Goal: Task Accomplishment & Management: Use online tool/utility

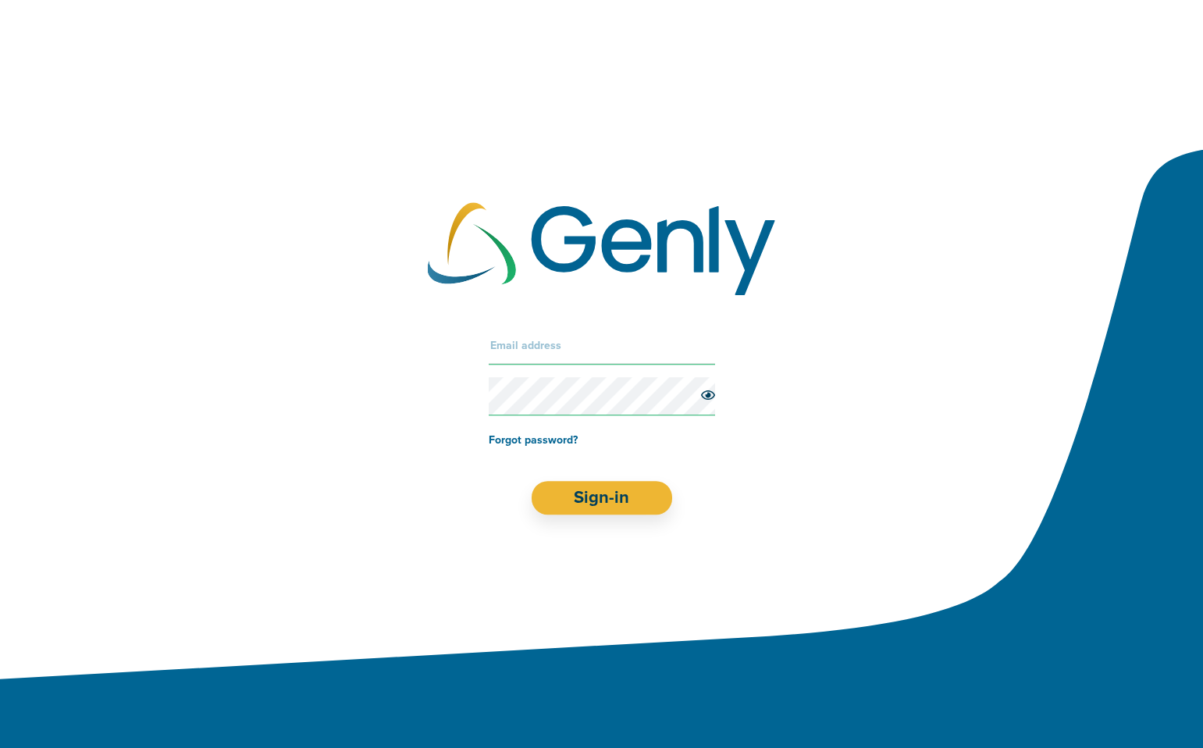
click at [610, 345] on input "text" at bounding box center [602, 345] width 226 height 37
type input "[PERSON_NAME][EMAIL_ADDRESS][PERSON_NAME][DOMAIN_NAME]"
click at [707, 394] on icon at bounding box center [708, 394] width 14 height 9
click at [626, 497] on button "Sign-in" at bounding box center [601, 498] width 141 height 34
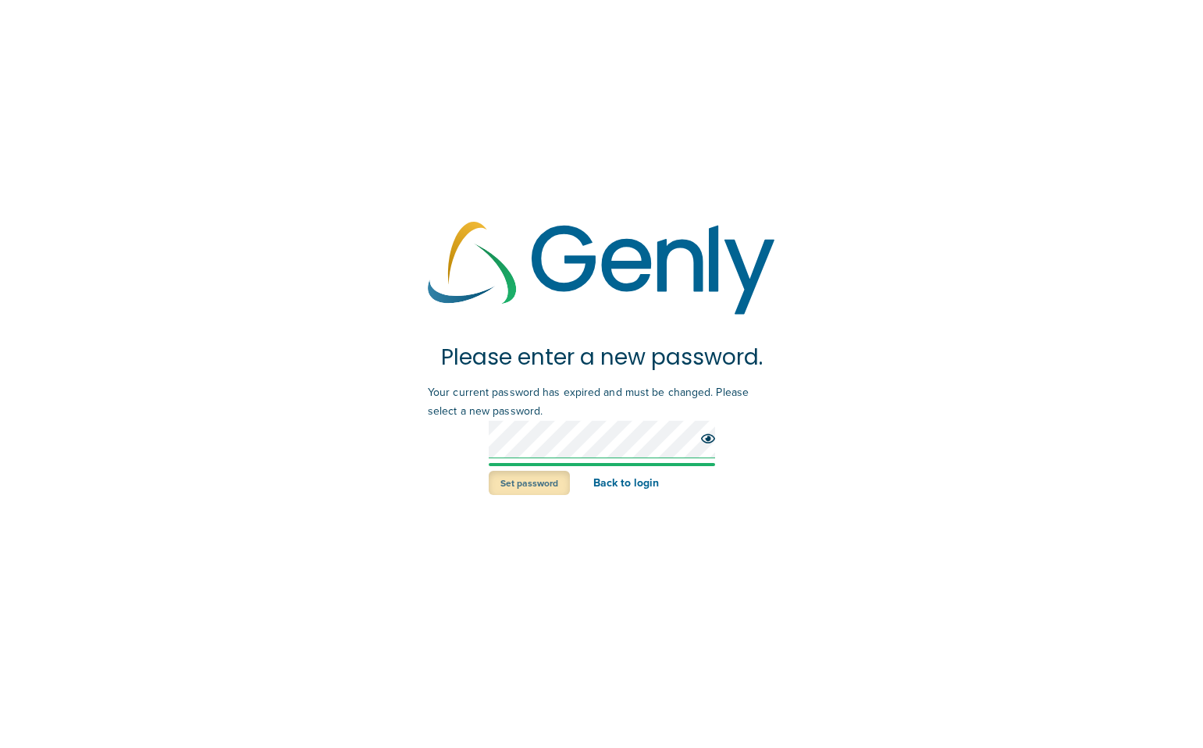
click at [531, 484] on button "Set password" at bounding box center [529, 483] width 81 height 24
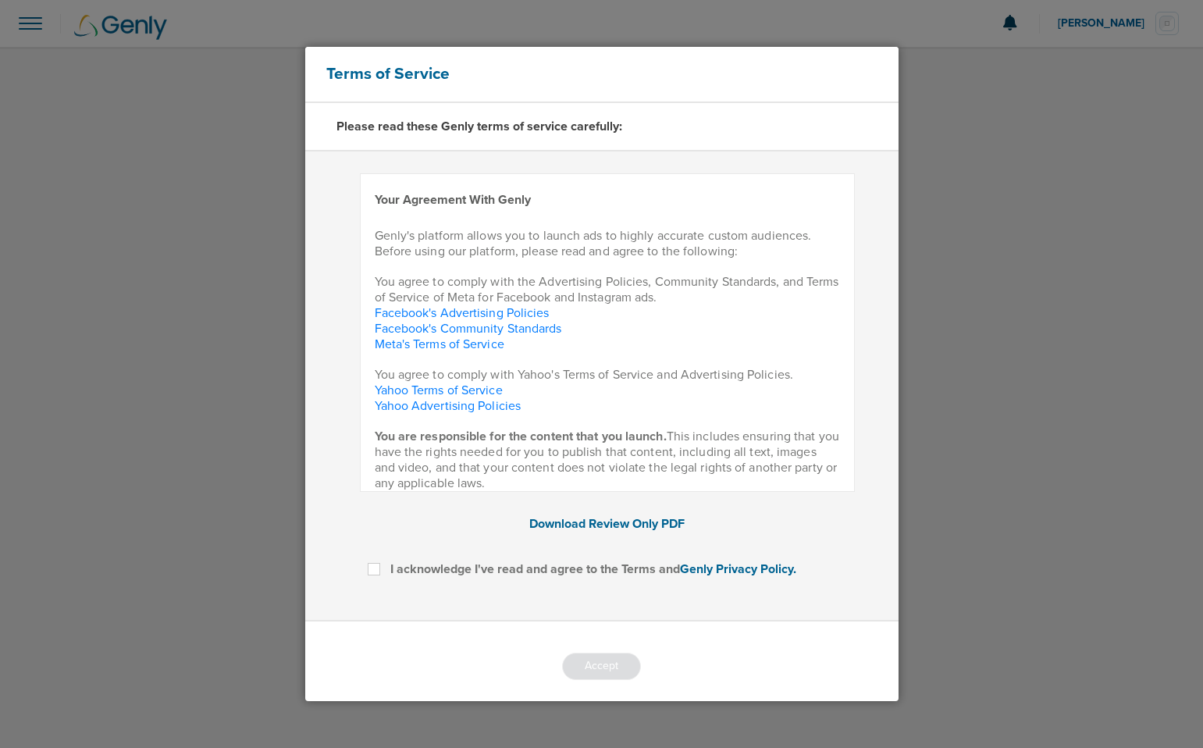
click at [386, 560] on label at bounding box center [386, 560] width 0 height 0
click at [371, 565] on input "I acknowledge I've read and agree to the Terms and Genly Privacy Policy." at bounding box center [374, 568] width 12 height 16
checkbox input "true"
click at [606, 667] on button "Accept" at bounding box center [601, 665] width 79 height 27
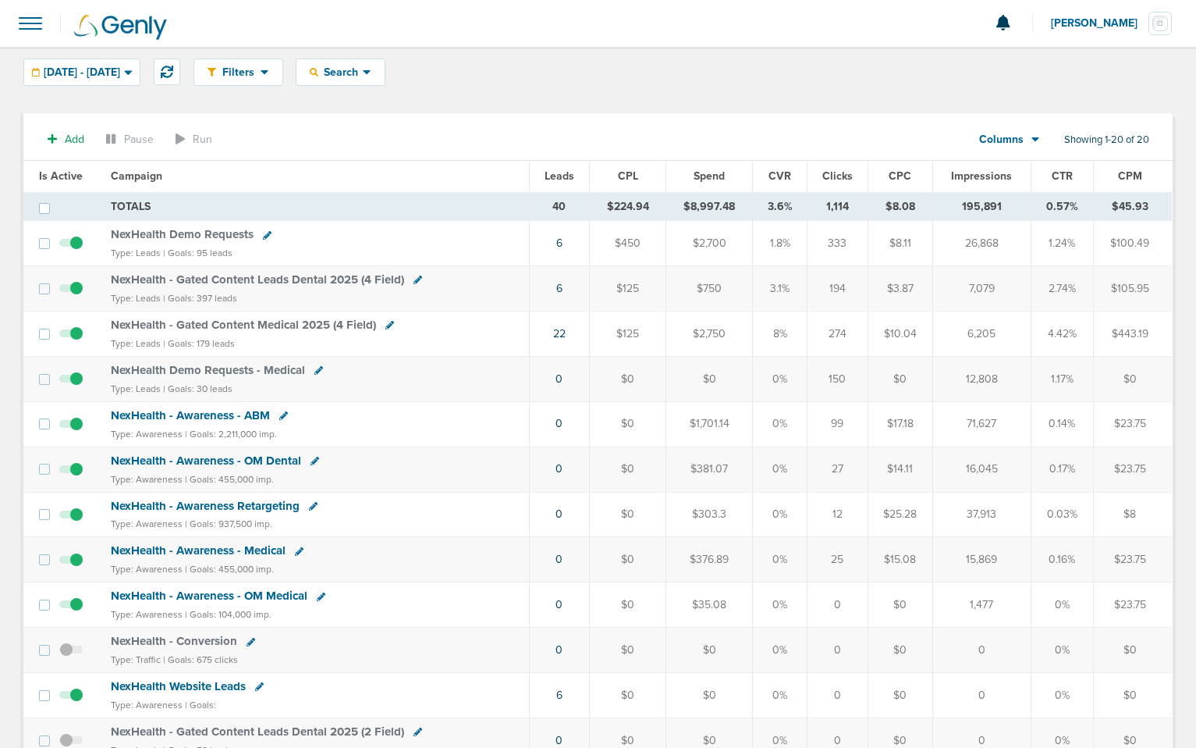
click at [23, 20] on span at bounding box center [30, 23] width 34 height 34
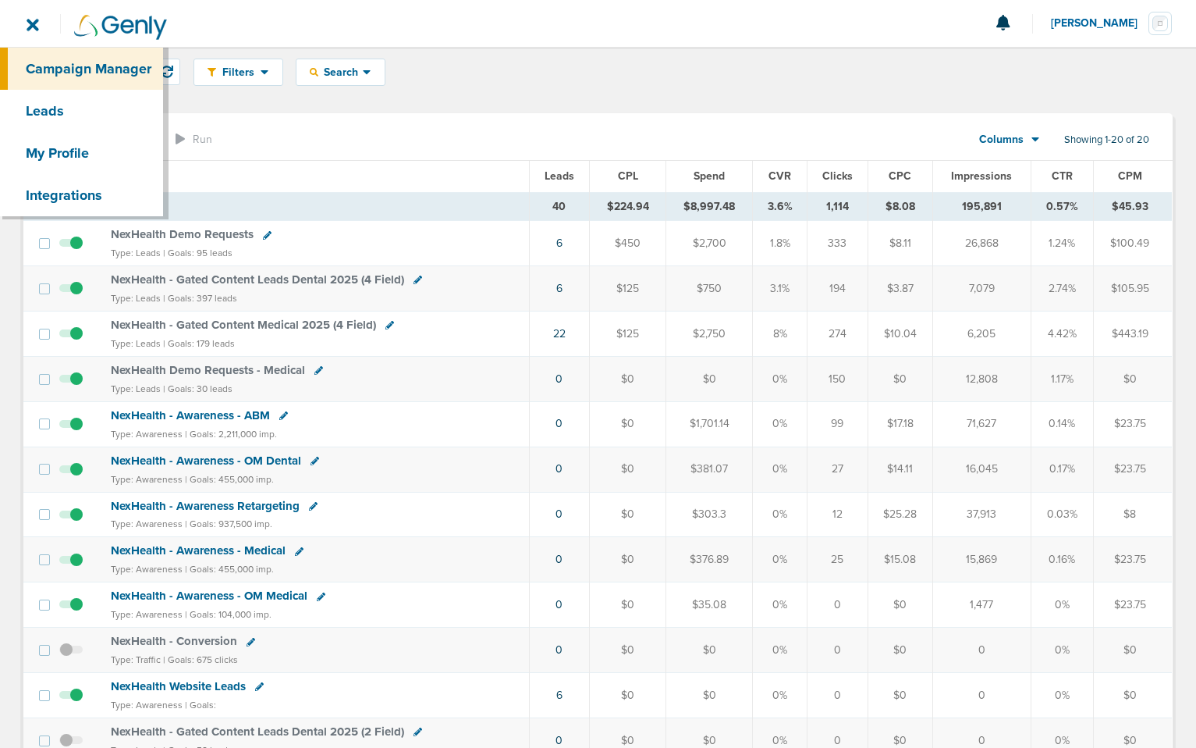
click at [344, 172] on th "Campaign" at bounding box center [315, 176] width 428 height 31
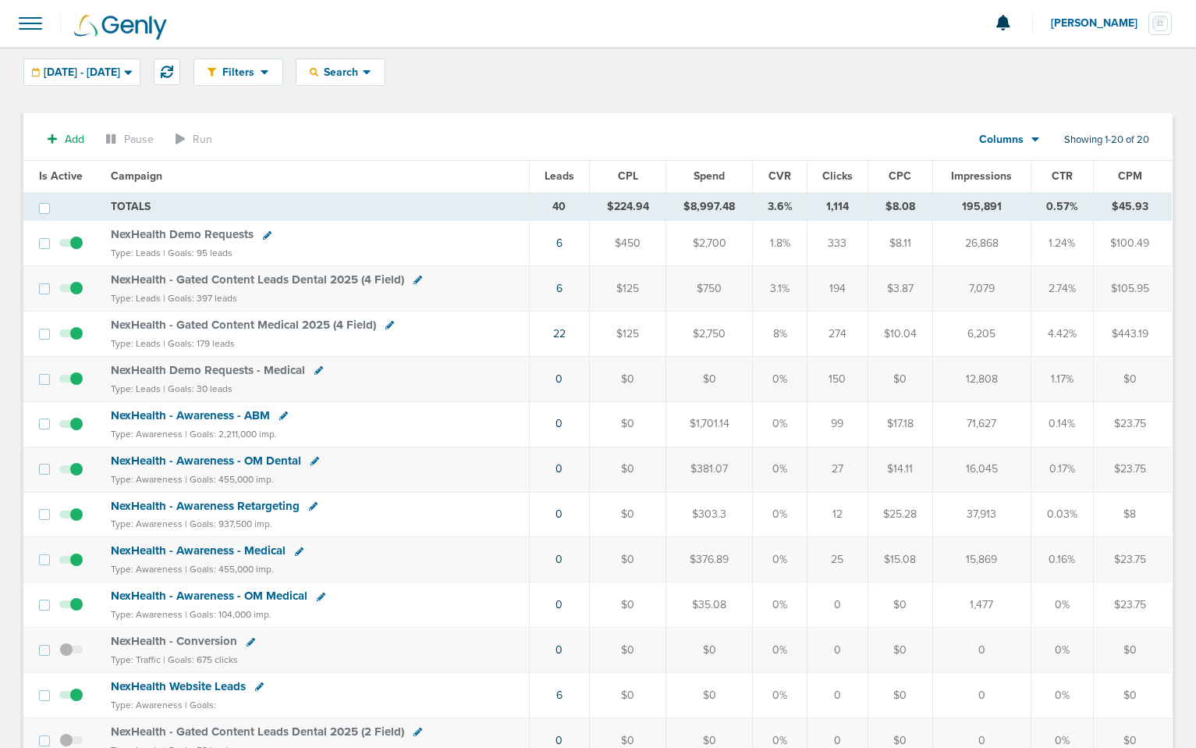
click at [280, 415] on icon at bounding box center [283, 415] width 9 height 9
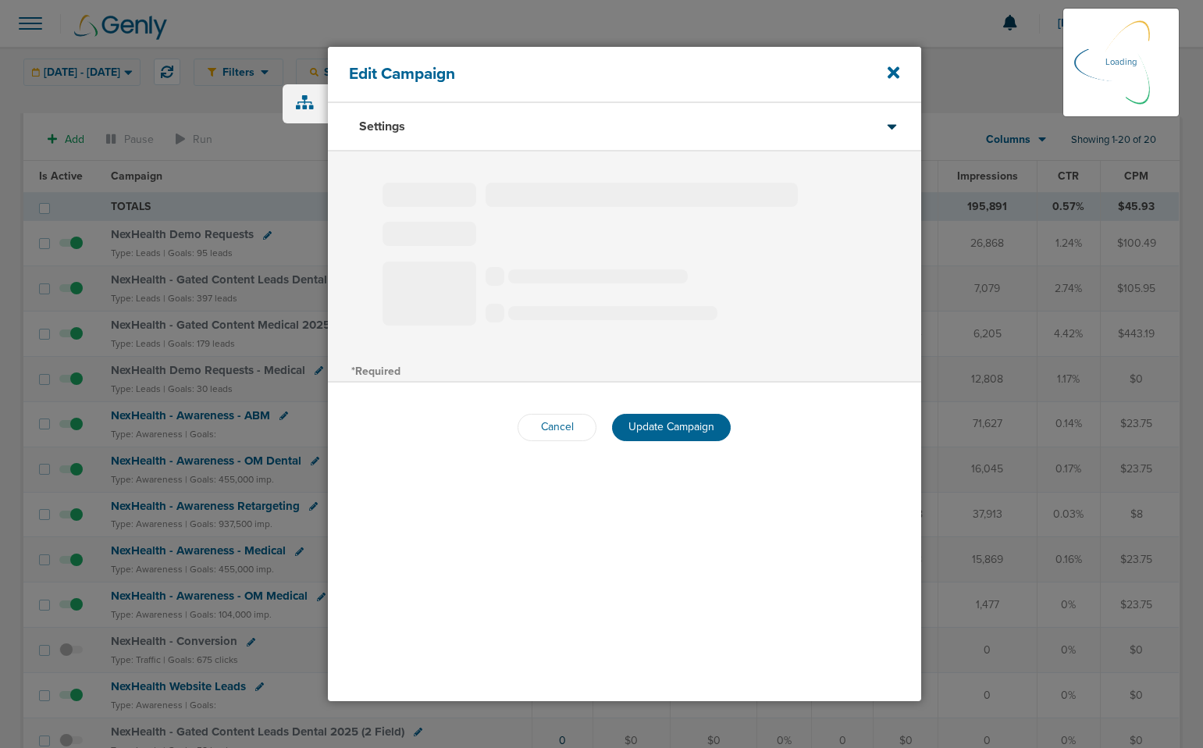
type input "NexHealth - Awareness - ABM"
radio input "true"
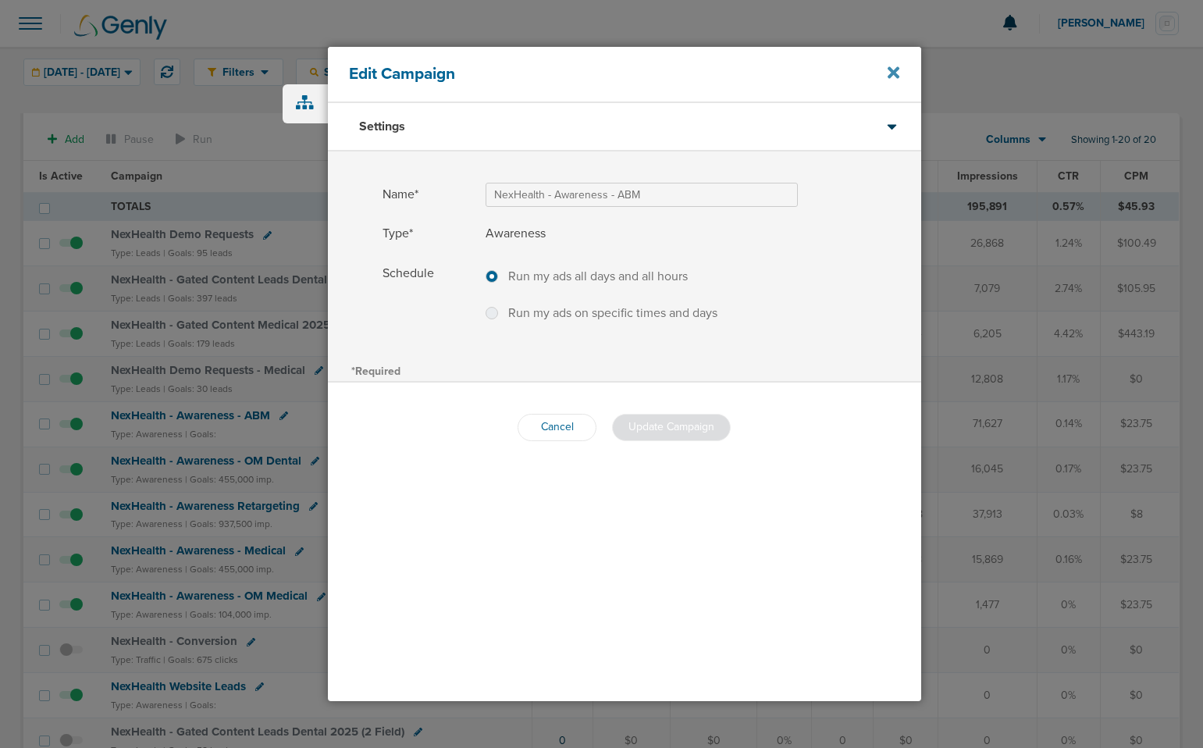
click at [896, 64] on icon at bounding box center [893, 72] width 12 height 17
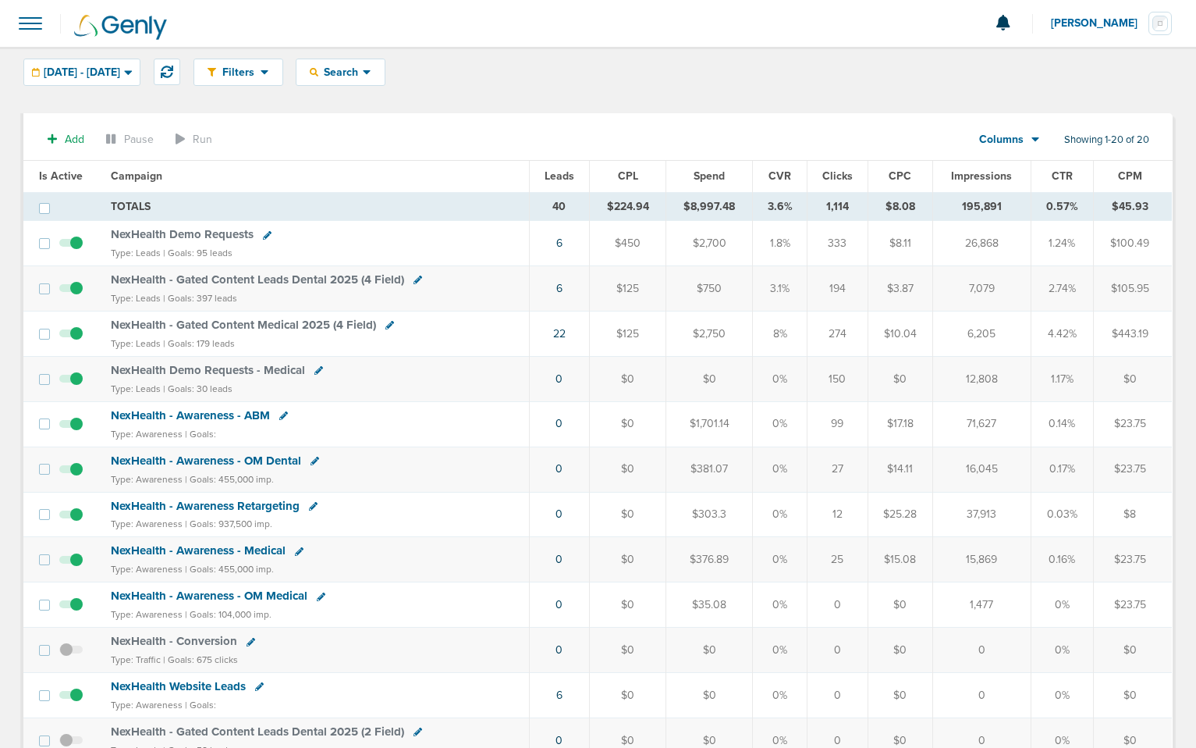
click at [23, 33] on span at bounding box center [30, 23] width 34 height 34
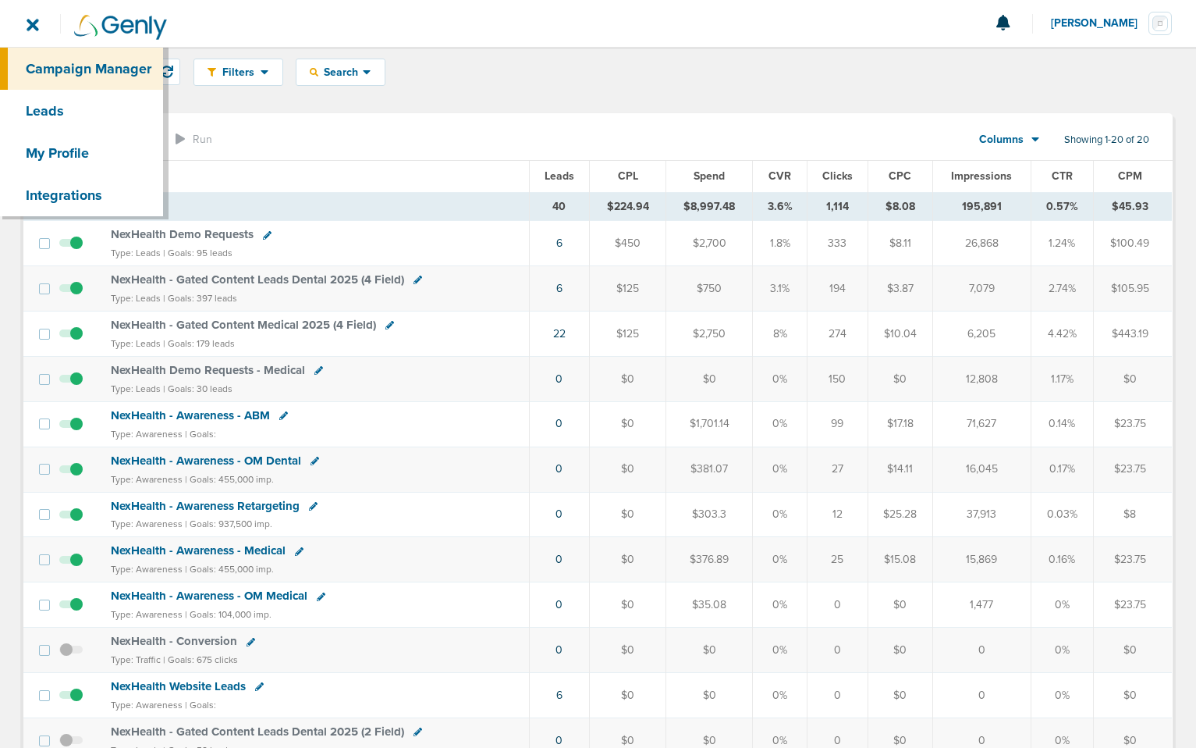
click at [269, 118] on div "Add Pause Run Columns Media Stats Sales Performance Custom Showing 1-20 of 20 I…" at bounding box center [598, 672] width 1150 height 1118
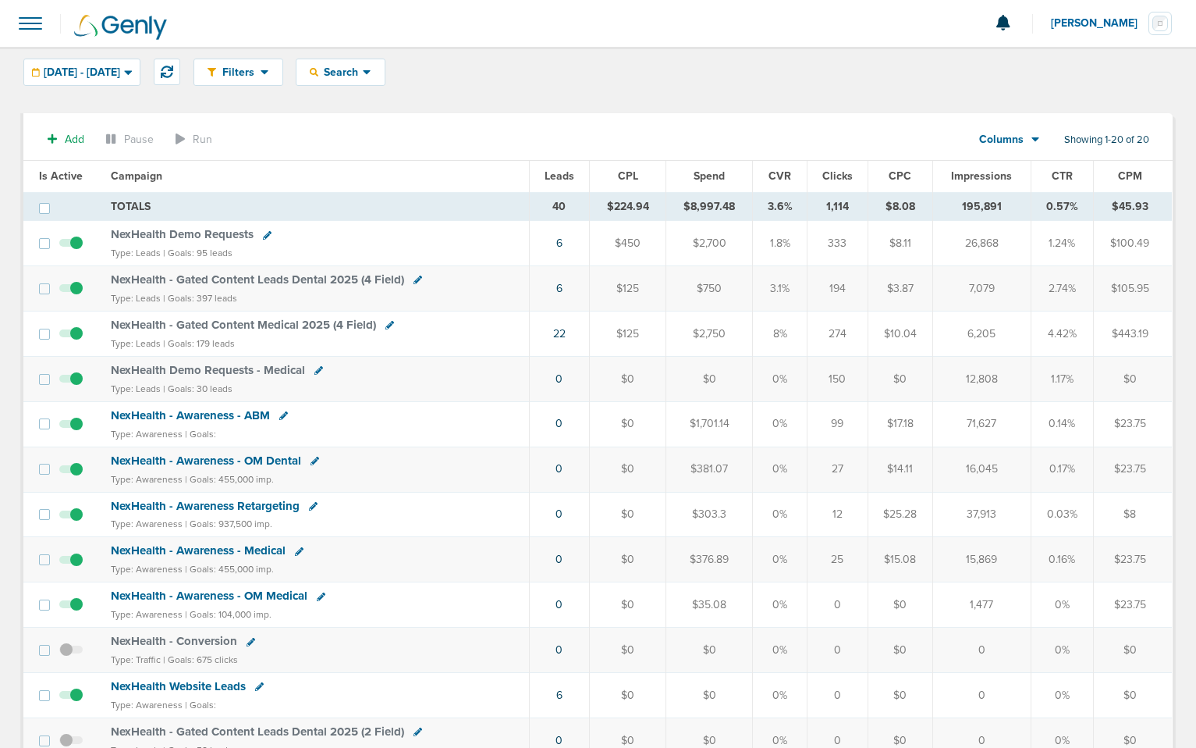
click at [160, 459] on span "NexHealth - Awareness - OM Dental" at bounding box center [206, 460] width 190 height 14
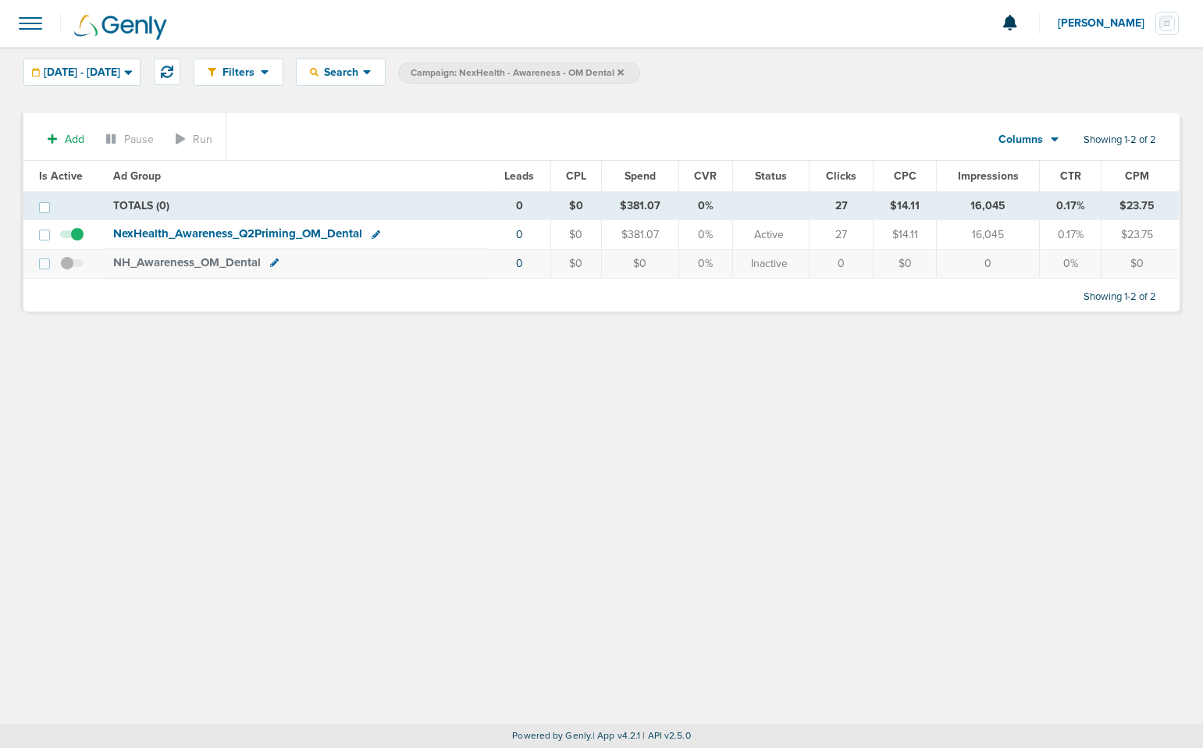
click at [326, 236] on span "NexHealth_ Awareness_ Q2Priming_ OM_ Dental" at bounding box center [237, 233] width 249 height 14
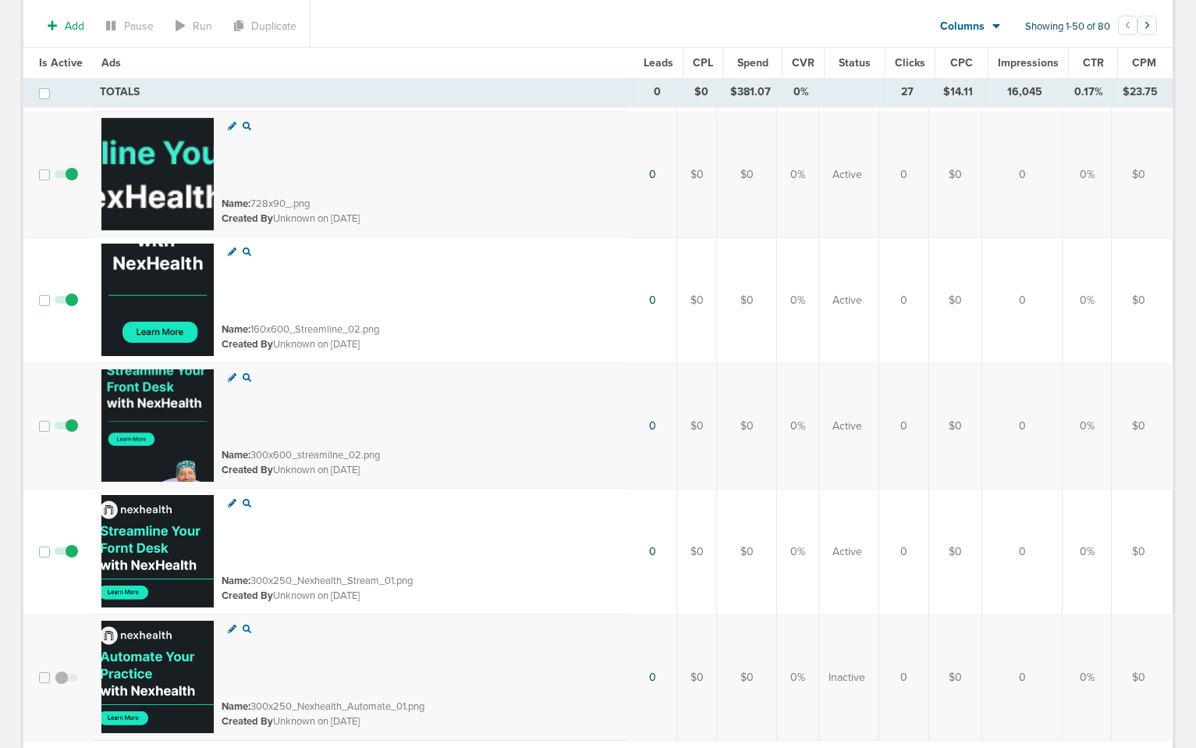
scroll to position [5820, 0]
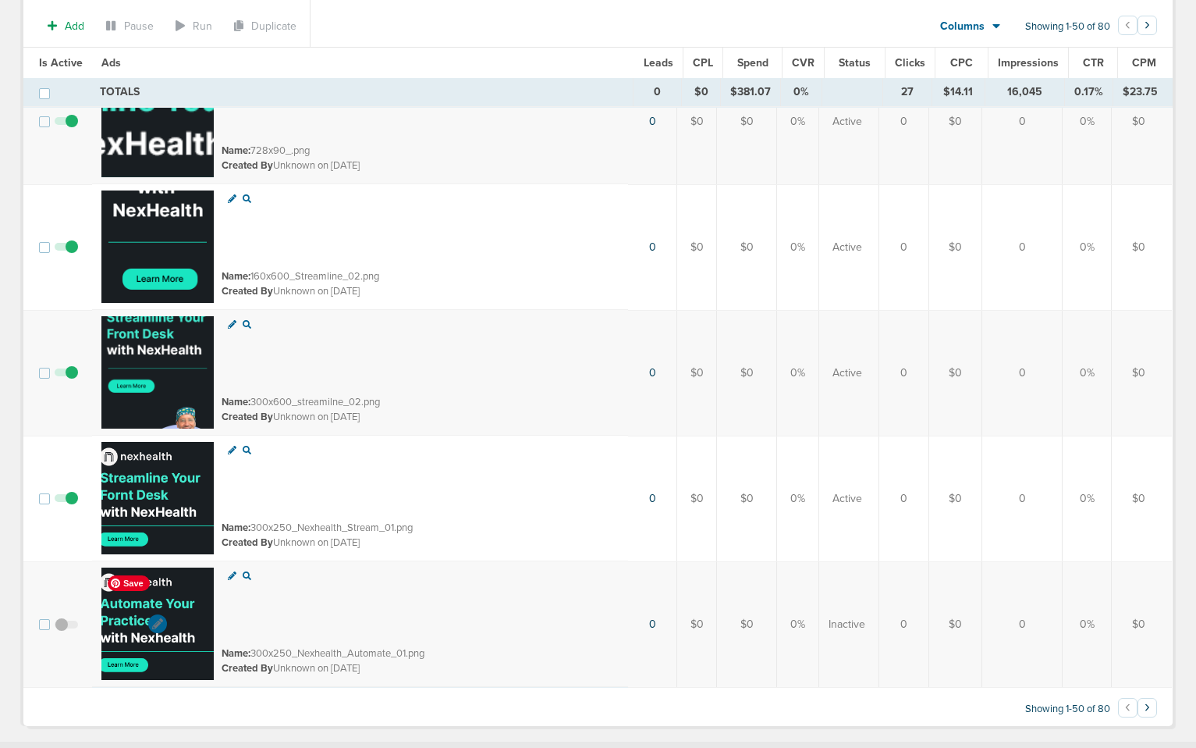
click at [128, 661] on img at bounding box center [157, 623] width 112 height 112
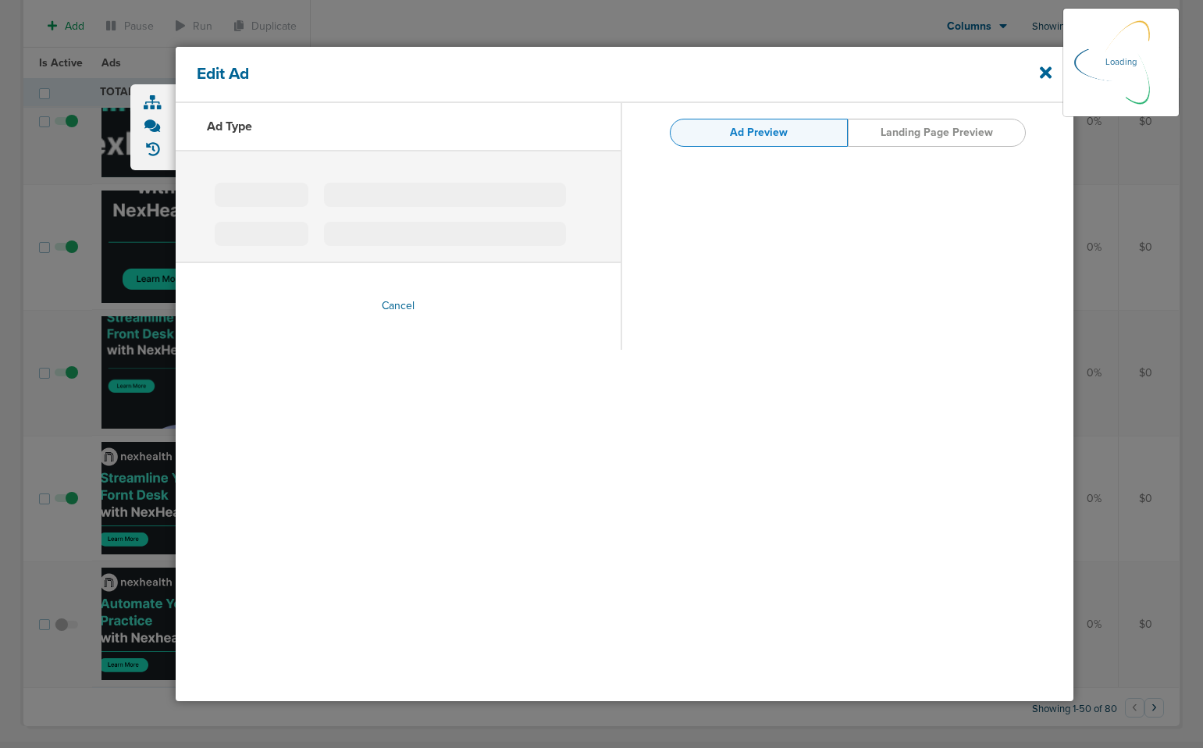
type input "300x250_Nexhealth_Automate_01.png"
type input "[URL][DOMAIN_NAME]"
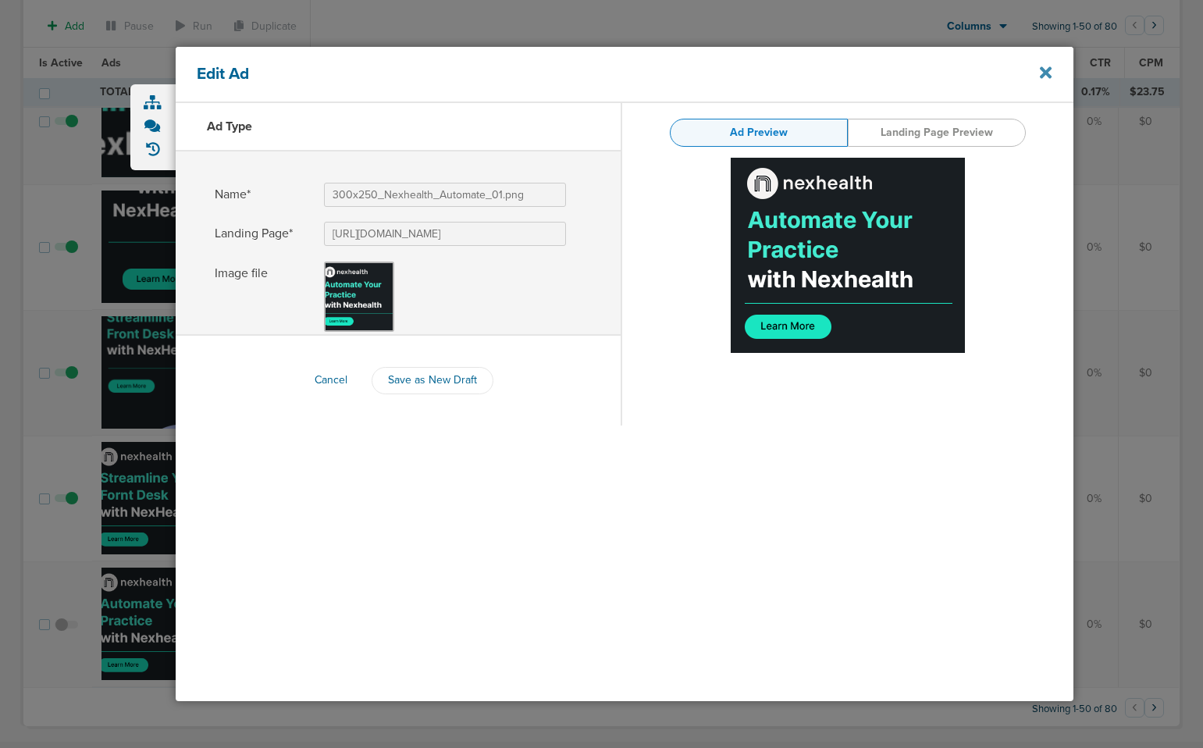
click at [1048, 73] on icon at bounding box center [1046, 73] width 12 height 12
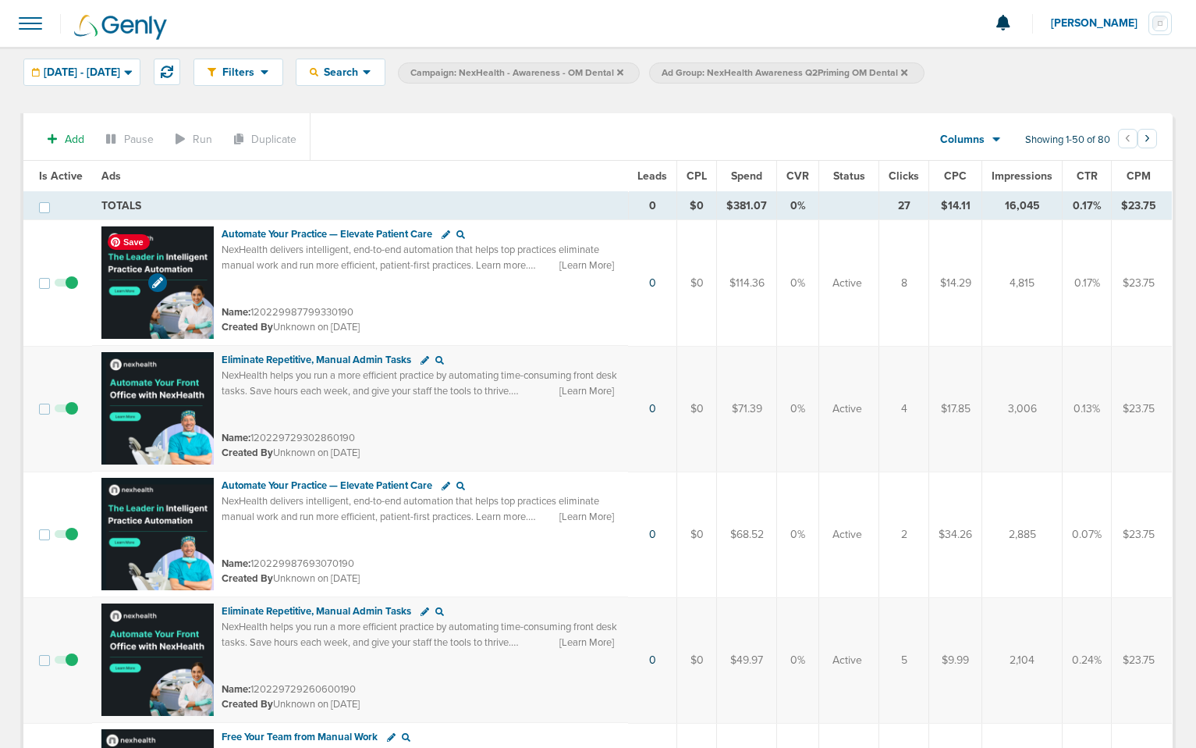
click at [119, 311] on img at bounding box center [157, 282] width 112 height 112
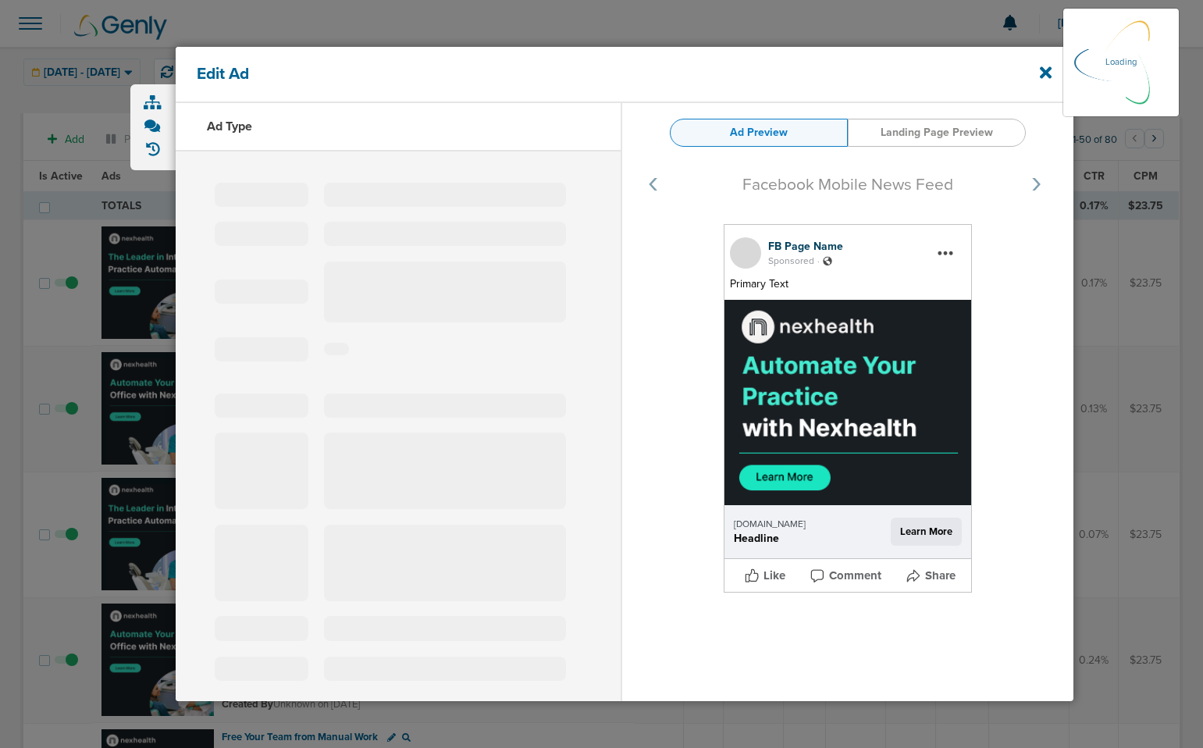
select select "learn_more"
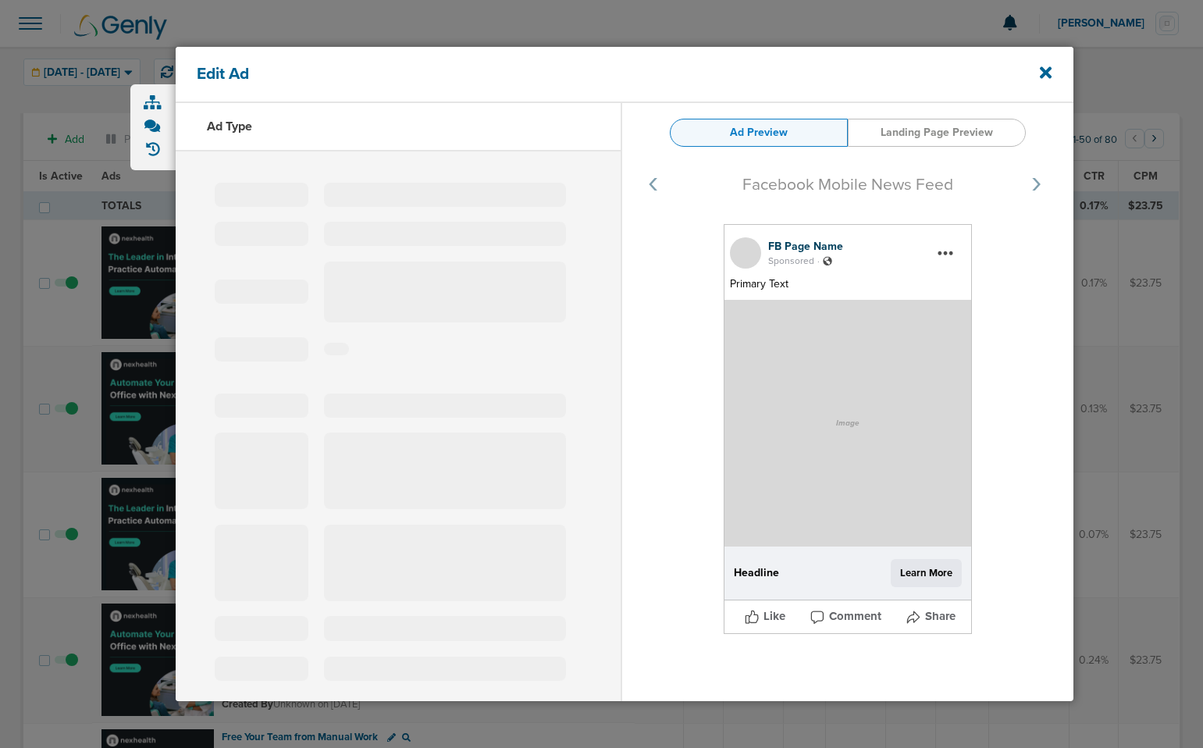
type input "120229987799330190"
type textarea "[URL][DOMAIN_NAME]"
type input "Automate Your Practice — Elevate Patient Care"
type textarea "NexHealth delivers intelligent, end-to-end automation that helps top practices …"
type input "[DOMAIN_NAME]"
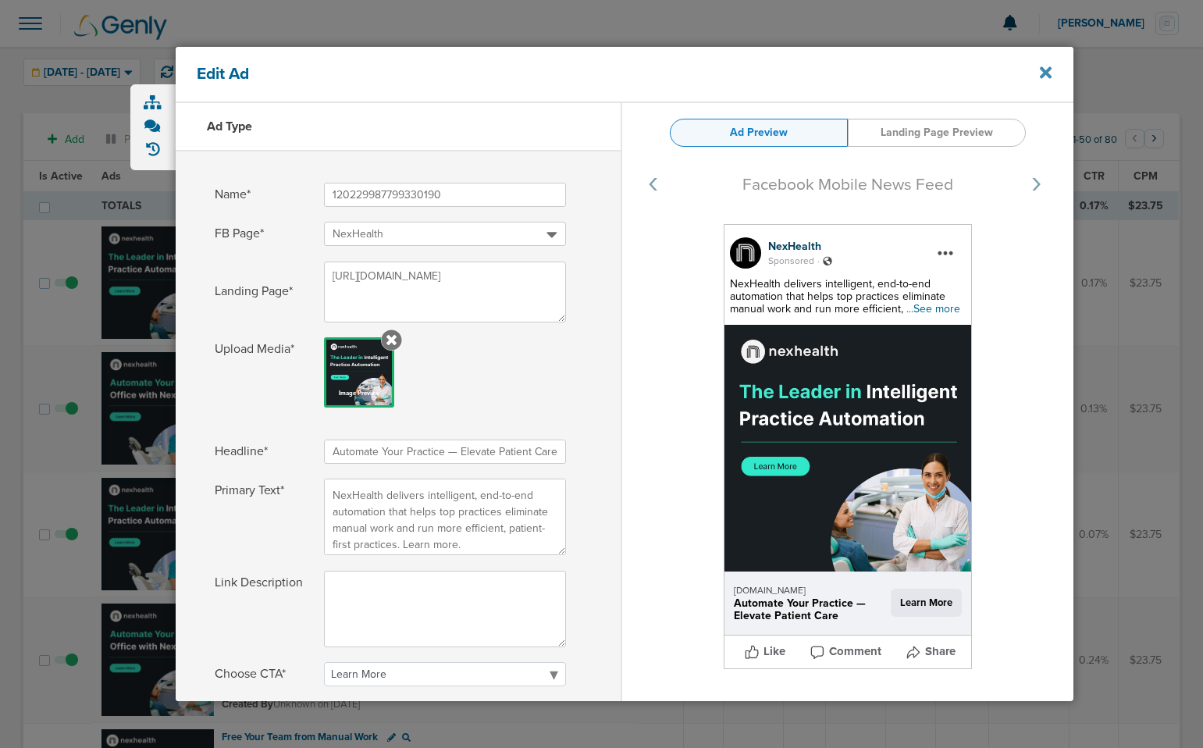
click at [1047, 69] on icon at bounding box center [1046, 72] width 12 height 17
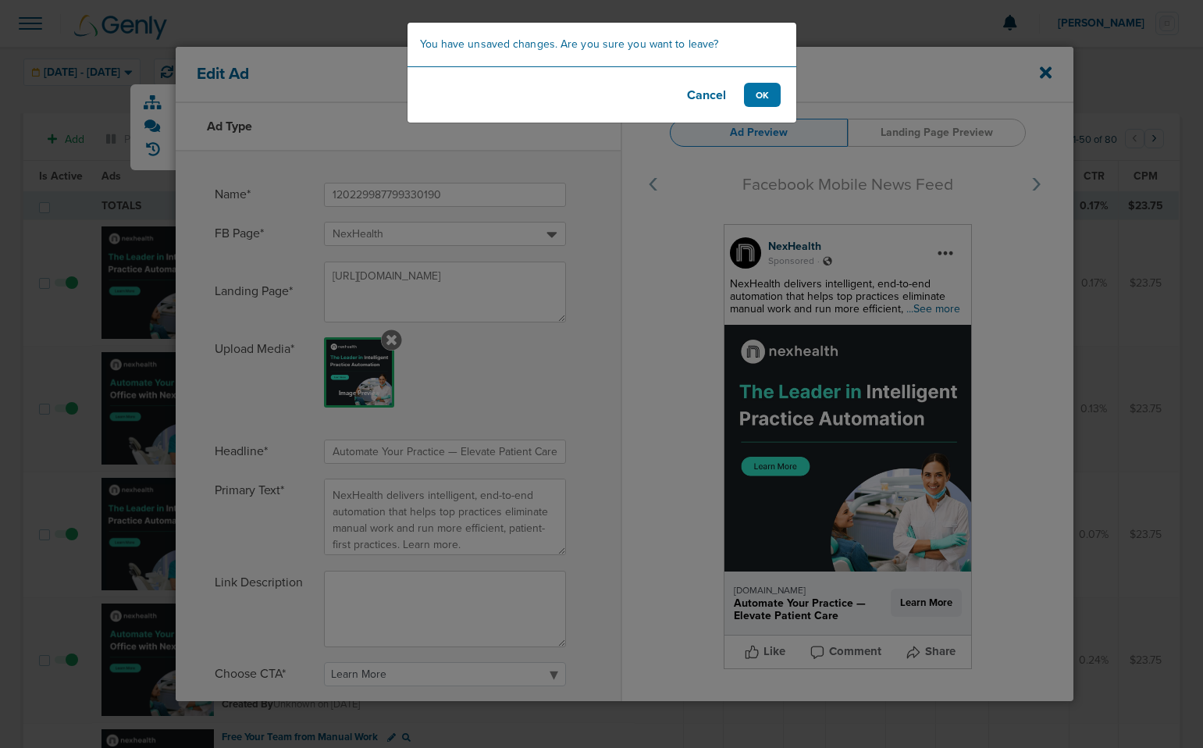
click at [716, 101] on button "Cancel" at bounding box center [706, 95] width 62 height 24
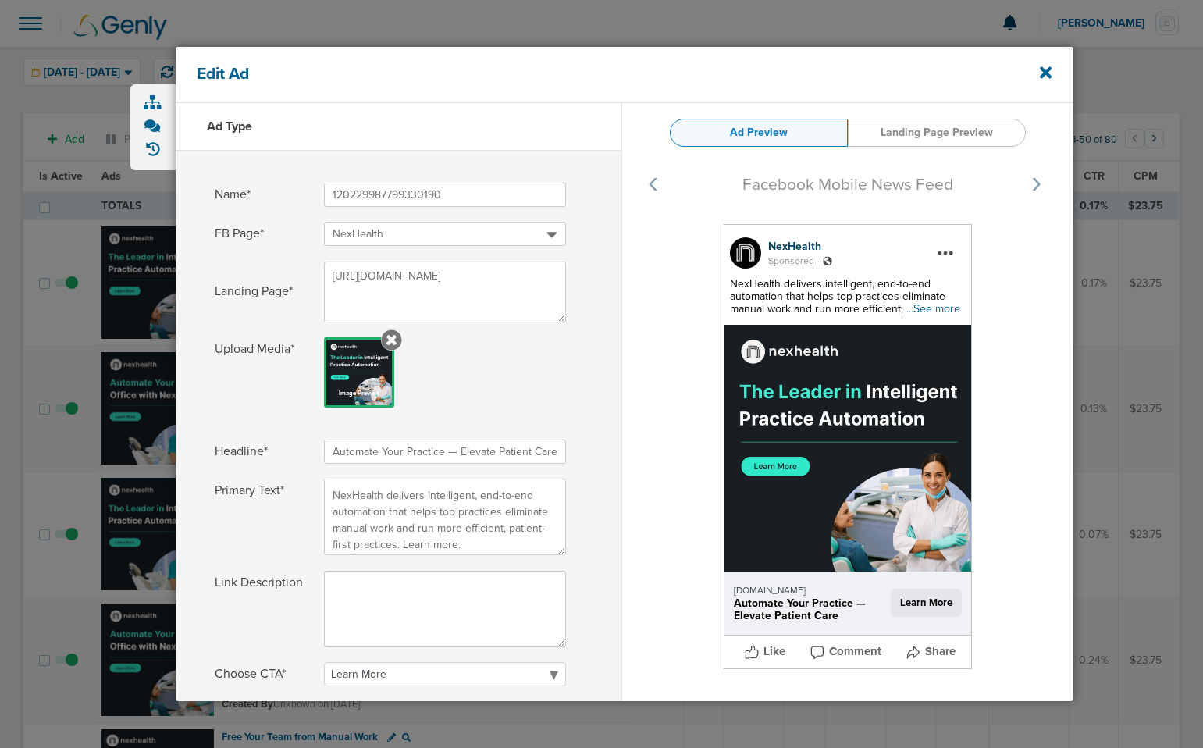
click at [1054, 69] on div "Edit Ad" at bounding box center [624, 75] width 897 height 56
click at [1043, 74] on icon at bounding box center [1046, 73] width 12 height 12
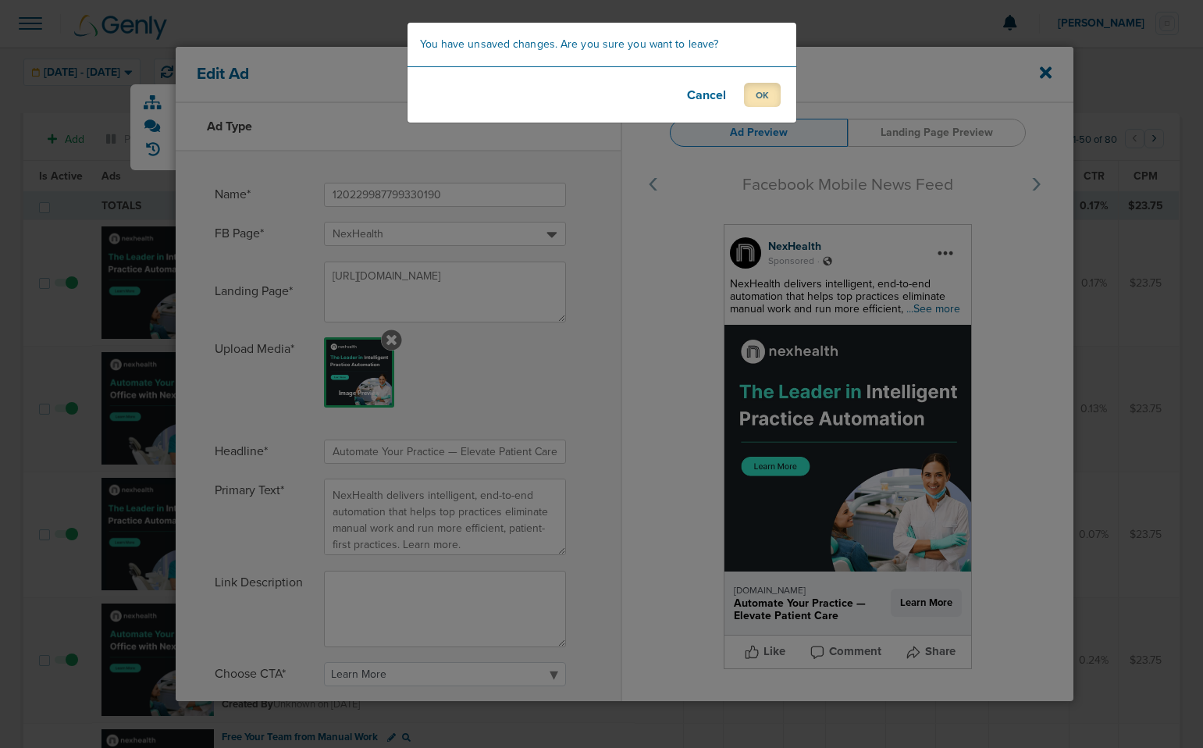
click at [766, 100] on button "OK" at bounding box center [762, 95] width 37 height 24
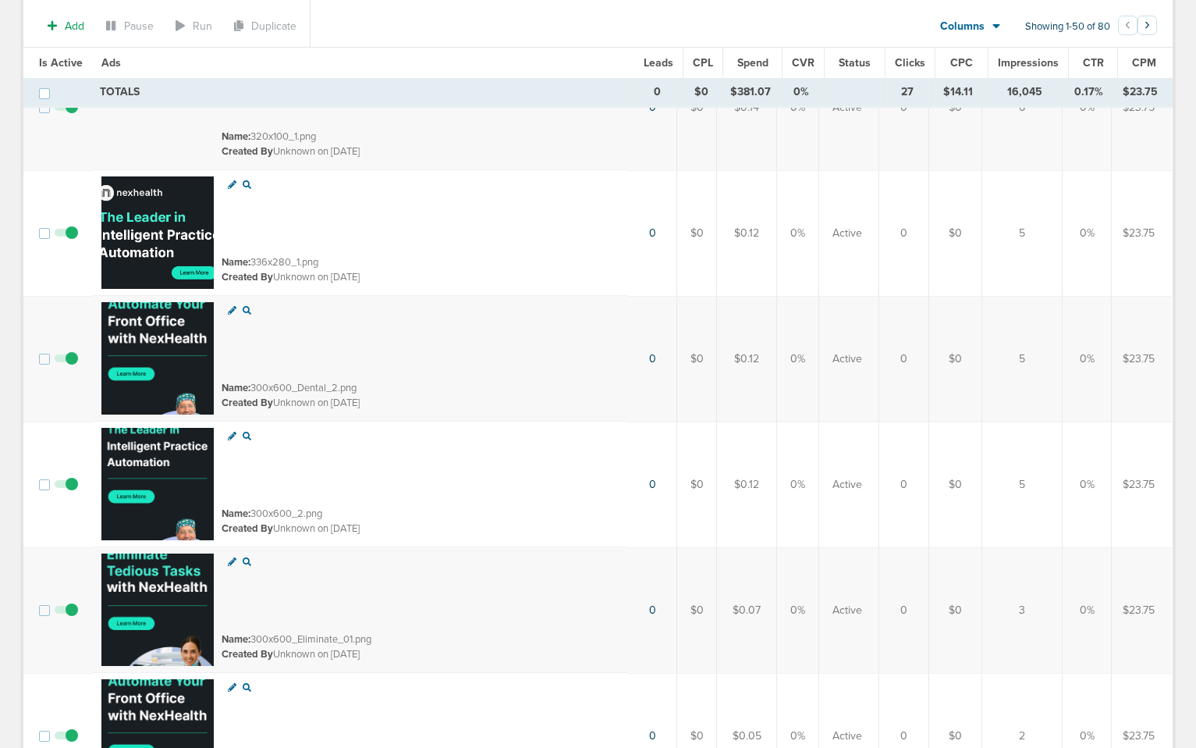
scroll to position [1277, 0]
